Goal: Book appointment/travel/reservation

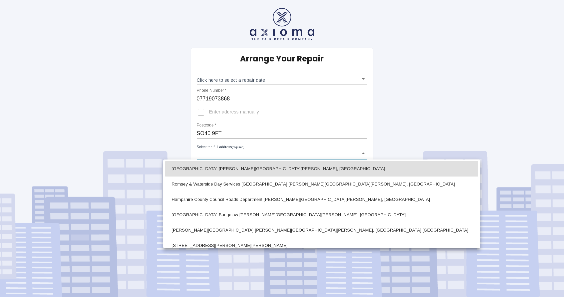
click at [234, 155] on body "Arrange Your Repair Click here to select a repair date ​ Phone Number   * 07719…" at bounding box center [282, 148] width 564 height 297
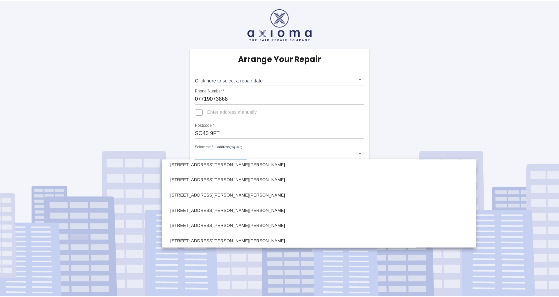
scroll to position [133, 0]
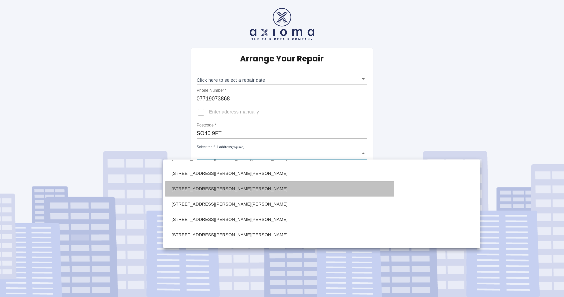
click at [230, 188] on li "[STREET_ADDRESS][PERSON_NAME][PERSON_NAME]" at bounding box center [322, 188] width 314 height 15
type input "[STREET_ADDRESS][PERSON_NAME][PERSON_NAME]"
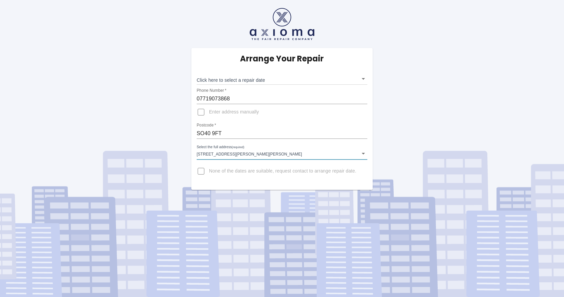
click at [250, 96] on input "07719073868" at bounding box center [282, 98] width 171 height 11
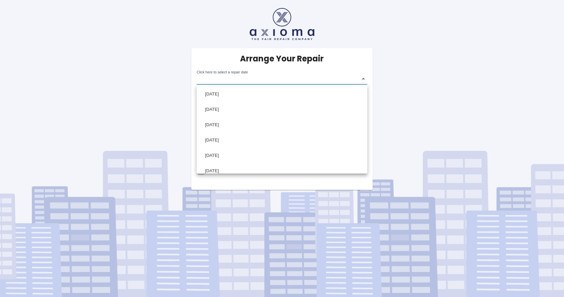
click at [259, 82] on body "Arrange Your Repair Click here to select a repair date ​ Phone Number   * 07719…" at bounding box center [282, 148] width 564 height 297
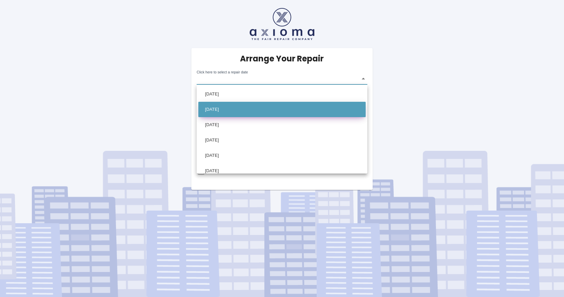
click at [241, 110] on li "[DATE]" at bounding box center [281, 109] width 167 height 15
type input "[DATE]T00:00:00.000Z"
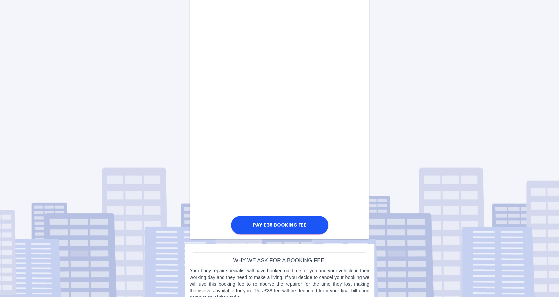
scroll to position [301, 0]
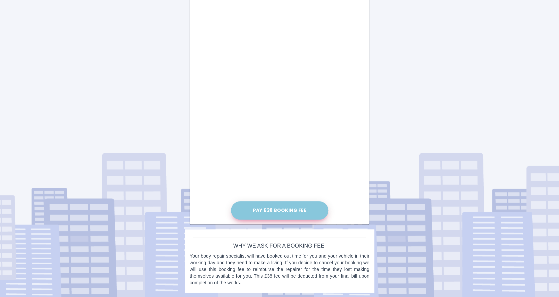
click at [277, 206] on button "Pay £38 Booking Fee" at bounding box center [279, 210] width 97 height 18
